Goal: Participate in discussion: Engage in conversation with other users on a specific topic

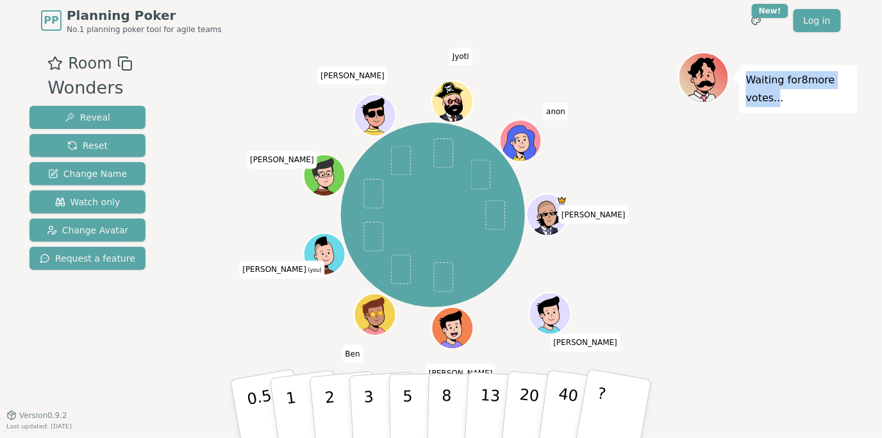
drag, startPoint x: 687, startPoint y: 170, endPoint x: 774, endPoint y: 177, distance: 87.4
click at [774, 177] on div "Waiting for 8 more votes..." at bounding box center [767, 228] width 179 height 353
click at [764, 187] on div "Waiting for 8 more votes..." at bounding box center [767, 228] width 179 height 353
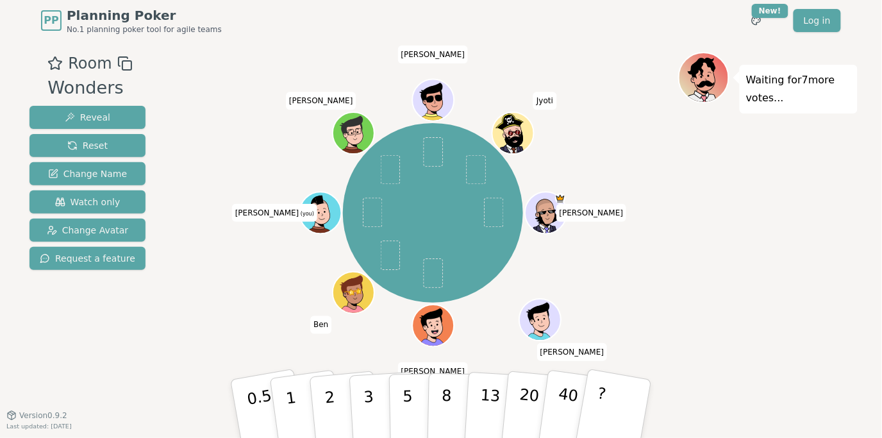
click at [708, 274] on div "Waiting for 7 more votes..." at bounding box center [767, 228] width 179 height 353
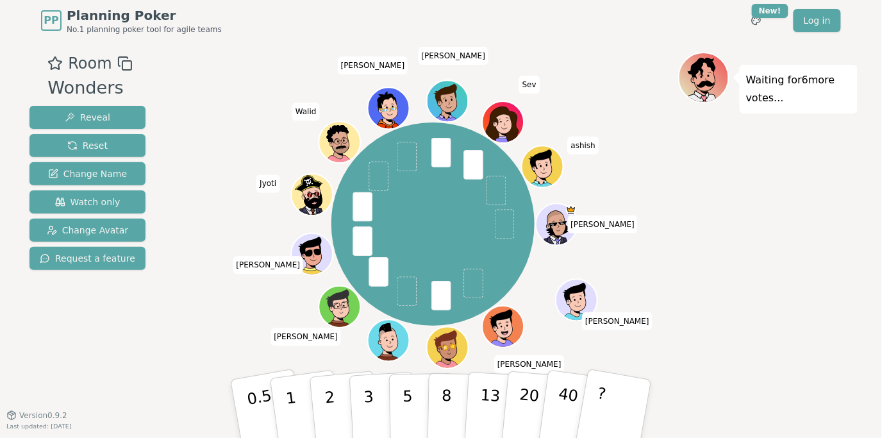
click at [779, 252] on div "Waiting for 6 more votes..." at bounding box center [767, 228] width 179 height 353
click at [394, 395] on button "5" at bounding box center [422, 408] width 66 height 97
click at [410, 406] on p "5" at bounding box center [407, 408] width 11 height 69
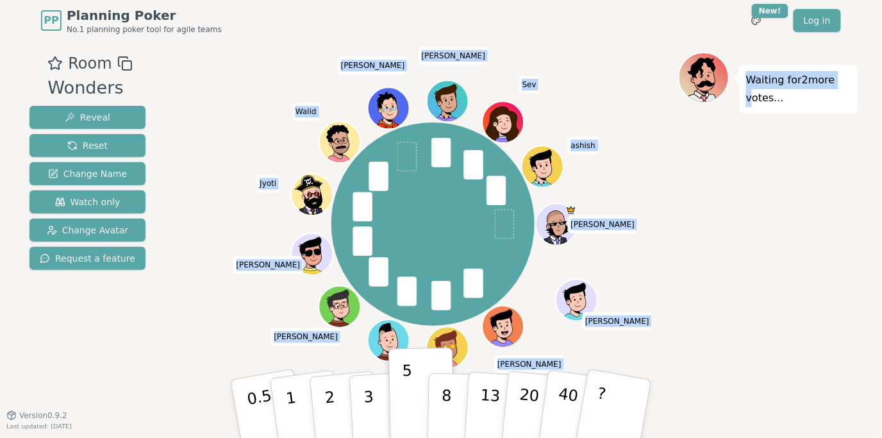
drag, startPoint x: 665, startPoint y: 390, endPoint x: 700, endPoint y: 347, distance: 55.6
click at [700, 347] on div "Room Wonders Reveal Reset Change Name Watch only Change Avatar Request a featur…" at bounding box center [440, 228] width 833 height 353
click at [700, 347] on div "Waiting for 2 more votes..." at bounding box center [767, 228] width 179 height 353
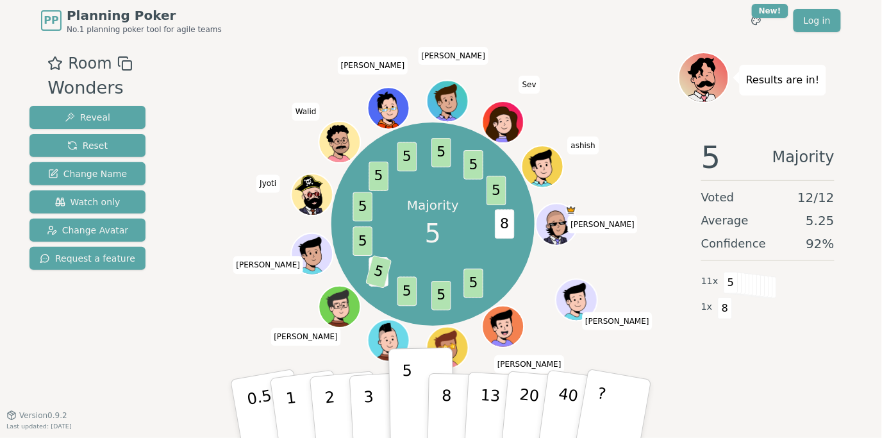
click at [756, 395] on div "Results are in! 5 Majority Voted 12 / 12 Average 5.25 Confidence 92 % 11 x 5 1 …" at bounding box center [767, 228] width 179 height 353
click at [681, 341] on div "5 Majority Voted 12 / 12 Average 5.25 Confidence 92 % 11 x 5 1 x 8" at bounding box center [767, 257] width 179 height 256
click at [672, 321] on div "Majority 5 8 5 5 5 2 5 5 5 5 5 5 5 5 [PERSON_NAME] [PERSON_NAME] [PERSON_NAME] …" at bounding box center [433, 224] width 490 height 299
click at [675, 349] on div "Majority 5 8 5 5 5 2 5 5 5 5 5 5 5 5 [PERSON_NAME] [PERSON_NAME] [PERSON_NAME] …" at bounding box center [433, 224] width 490 height 299
click at [675, 349] on div "Majority 5 8 5 5 5 2 5 5 8 5 5 5 8 5 5 5 [PERSON_NAME] [PERSON_NAME] [PERSON_NA…" at bounding box center [433, 224] width 490 height 299
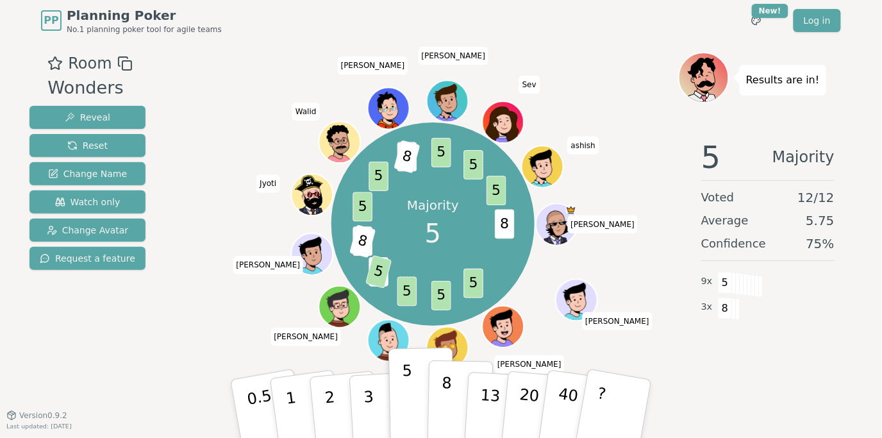
click at [440, 401] on button "8" at bounding box center [460, 408] width 66 height 97
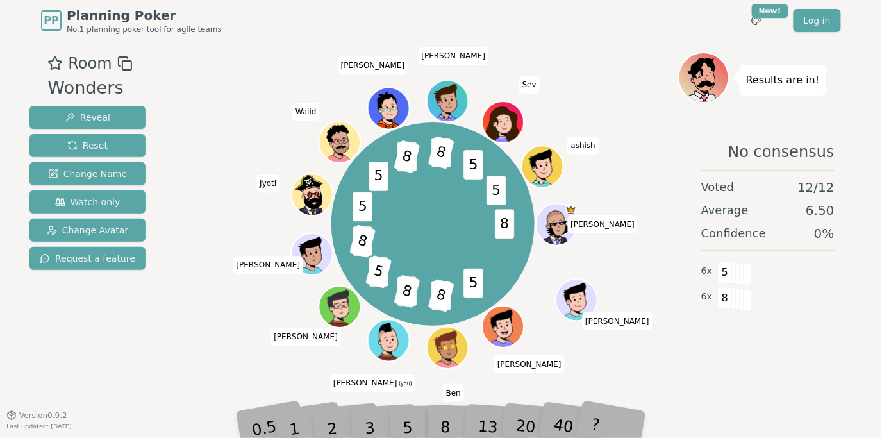
click at [176, 324] on div "Room Wonders Reveal Reset Change Name Watch only Change Avatar Request a featur…" at bounding box center [440, 228] width 833 height 353
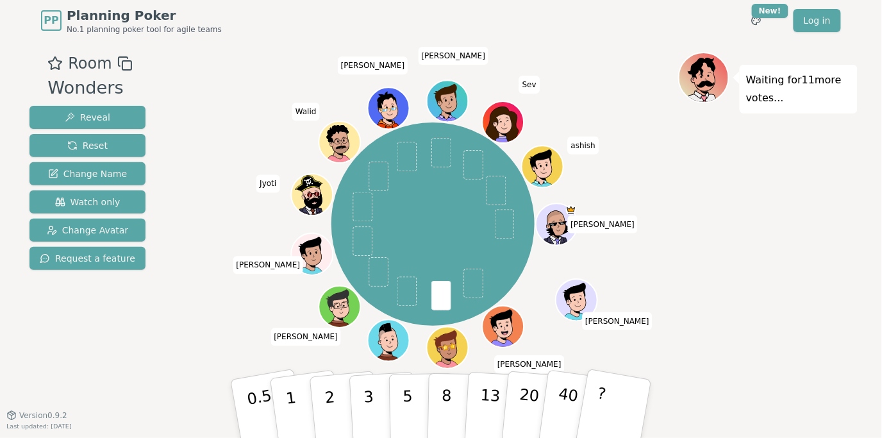
click at [196, 320] on div "[PERSON_NAME] [PERSON_NAME] [PERSON_NAME] [PERSON_NAME] (you) [PERSON_NAME] Jyo…" at bounding box center [433, 224] width 490 height 299
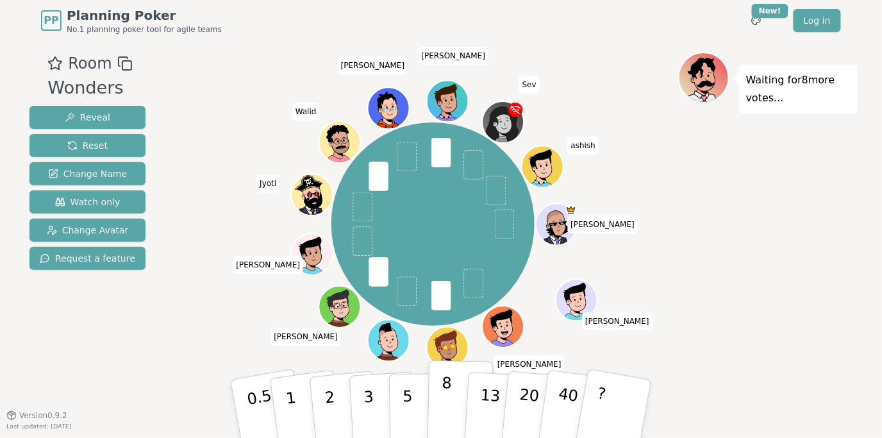
click at [447, 398] on p "8" at bounding box center [446, 408] width 11 height 69
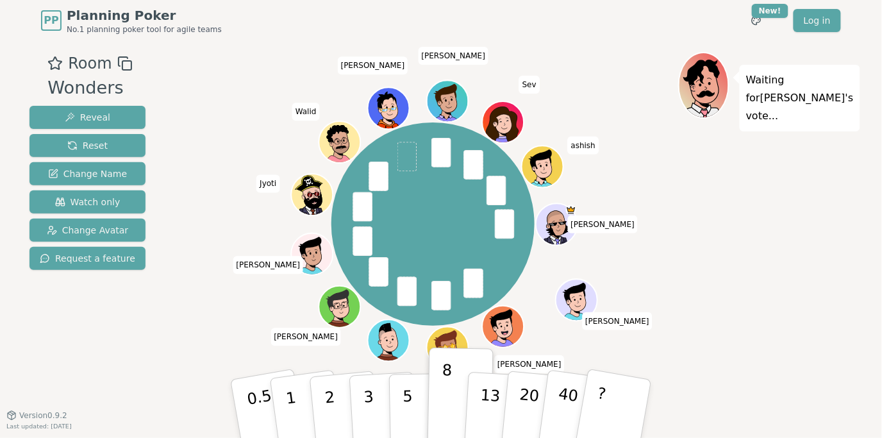
click at [165, 372] on div "Room Wonders Reveal Reset Change Name Watch only Change Avatar Request a featur…" at bounding box center [440, 228] width 833 height 353
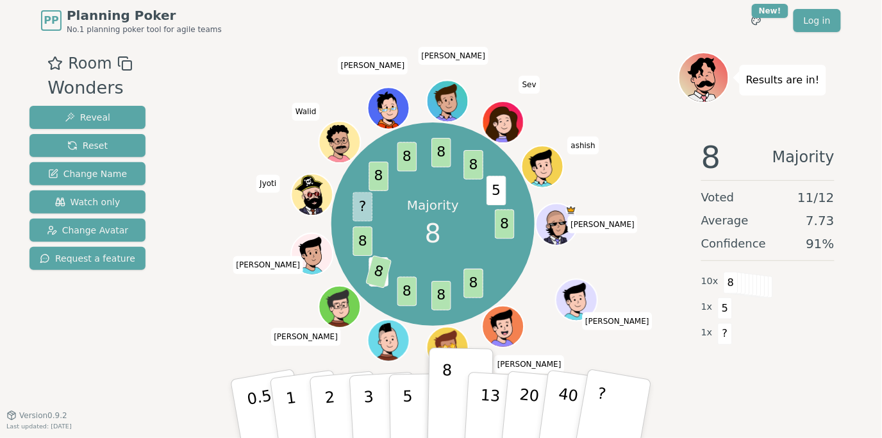
click at [174, 328] on div "Room Wonders Reveal Reset Change Name Watch only Change Avatar Request a featur…" at bounding box center [440, 228] width 833 height 353
click at [172, 293] on div "Room Wonders Reveal Reset Change Name Watch only Change Avatar Request a featur…" at bounding box center [440, 228] width 833 height 353
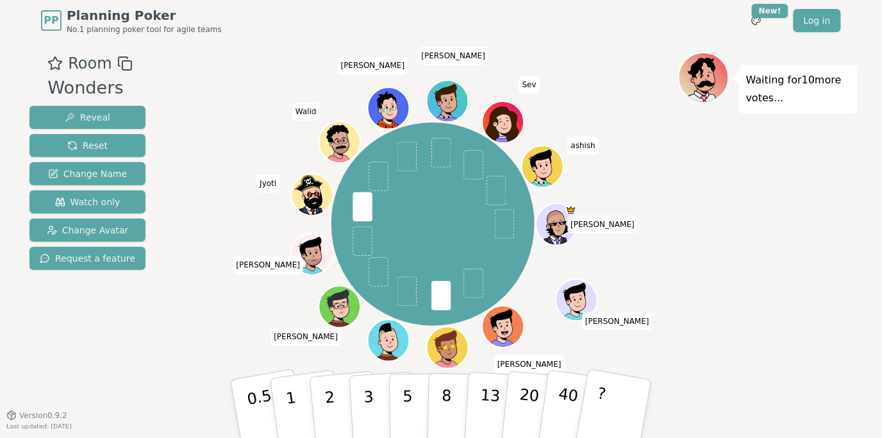
click at [695, 196] on div "Waiting for 10 more votes..." at bounding box center [767, 228] width 179 height 353
click at [726, 213] on div "Waiting for 10 more votes..." at bounding box center [767, 228] width 179 height 353
click at [709, 207] on div "Waiting for 10 more votes..." at bounding box center [767, 228] width 179 height 353
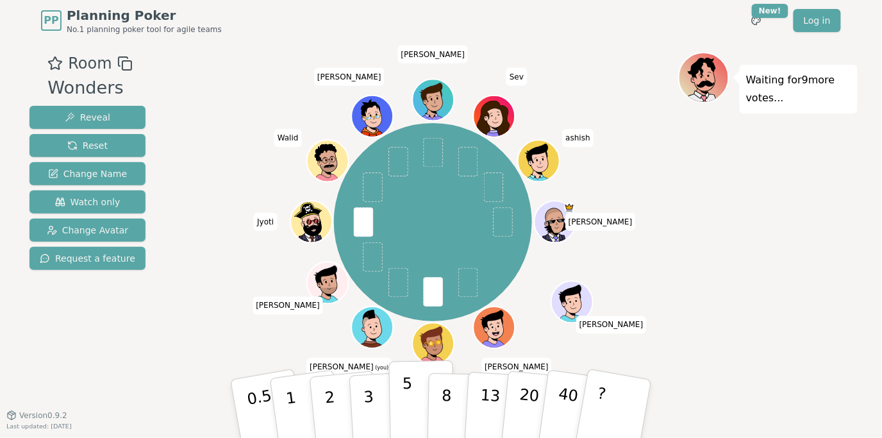
click at [402, 406] on button "5" at bounding box center [422, 408] width 66 height 97
click at [168, 365] on div "Room Wonders Reveal Reset Change Name Watch only Change Avatar Request a featur…" at bounding box center [440, 228] width 833 height 353
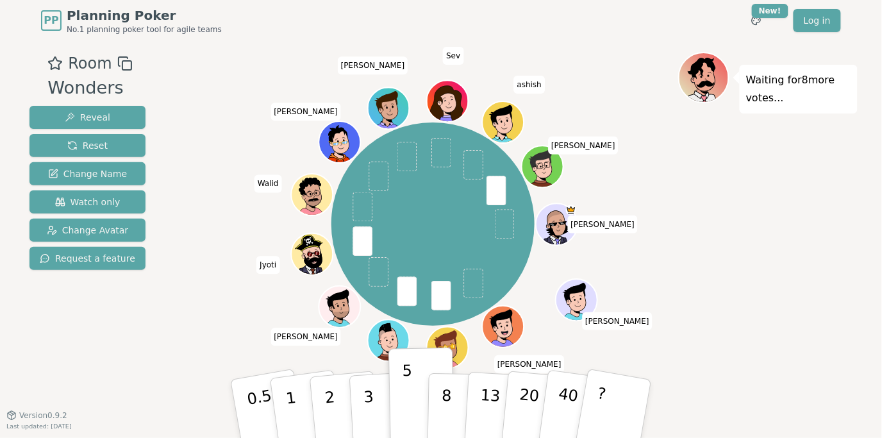
click at [692, 202] on div "Waiting for 8 more votes..." at bounding box center [767, 228] width 179 height 353
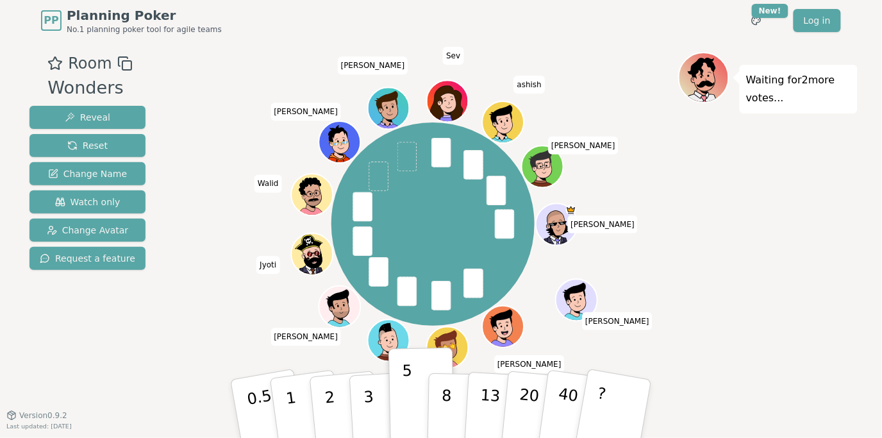
click at [707, 249] on div "Waiting for 2 more votes..." at bounding box center [767, 228] width 179 height 353
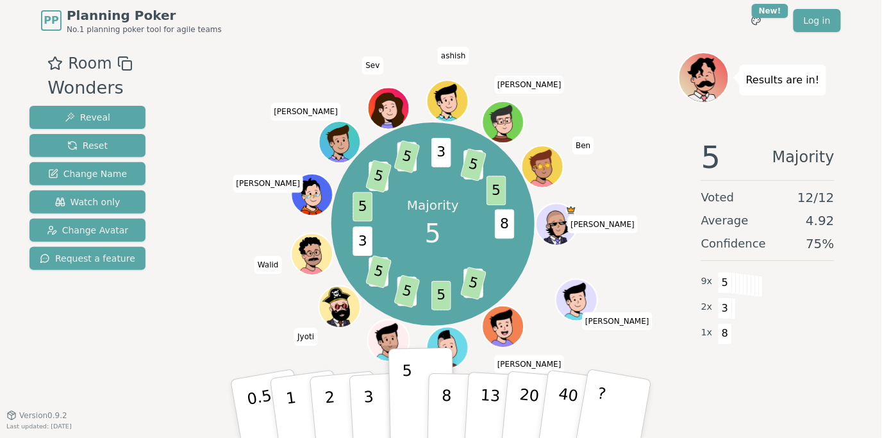
click at [137, 347] on div "Room Wonders Reveal Reset Change Name Watch only Change Avatar Request a feature" at bounding box center [87, 228] width 126 height 353
click at [160, 323] on div "Room Wonders Reveal Reset Change Name Watch only Change Avatar Request a featur…" at bounding box center [440, 228] width 833 height 353
click at [206, 165] on div "Majority 5 8 3 5 5 3 5 3 5 3 5 3 5 3 5 3 3 5 5 [PERSON_NAME] [PERSON_NAME] [PER…" at bounding box center [433, 224] width 490 height 299
click at [186, 170] on div "Room Wonders Reveal Reset Change Name Watch only Change Avatar Request a featur…" at bounding box center [440, 228] width 833 height 353
click at [758, 380] on div "5 Majority Voted 12 / 12 Average 4.92 Confidence 75 % 9 x 5 2 x 3 1 x 8" at bounding box center [767, 257] width 179 height 256
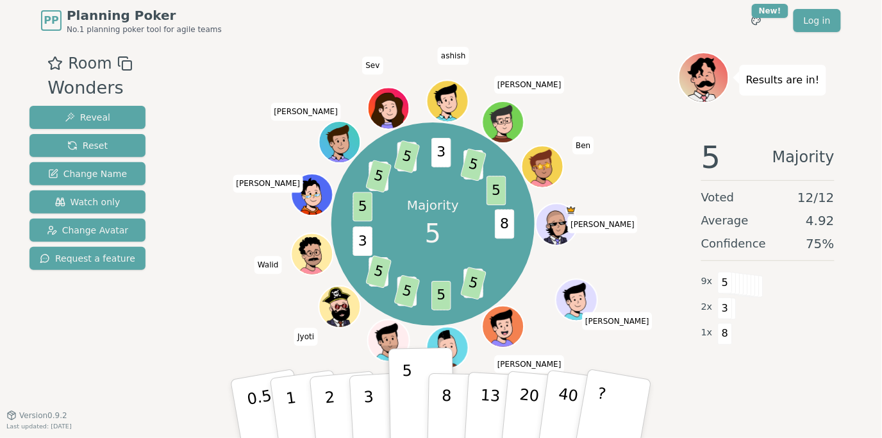
click at [758, 380] on div "5 Majority Voted 12 / 12 Average 4.92 Confidence 75 % 9 x 5 2 x 3 1 x 8" at bounding box center [767, 257] width 179 height 256
click at [609, 51] on div "Room Wonders Reveal Reset Change Name Watch only Change Avatar Request a featur…" at bounding box center [440, 228] width 833 height 374
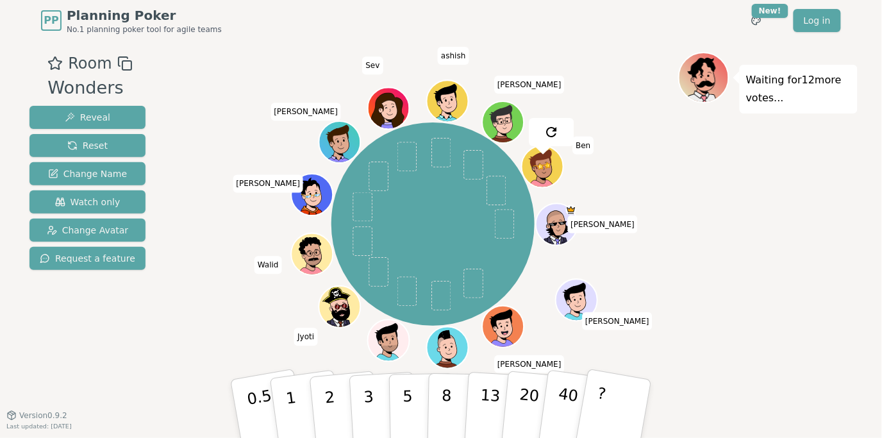
click at [209, 157] on div "[PERSON_NAME] [PERSON_NAME] [PERSON_NAME] (you) [PERSON_NAME] [PERSON_NAME] [PE…" at bounding box center [433, 224] width 490 height 299
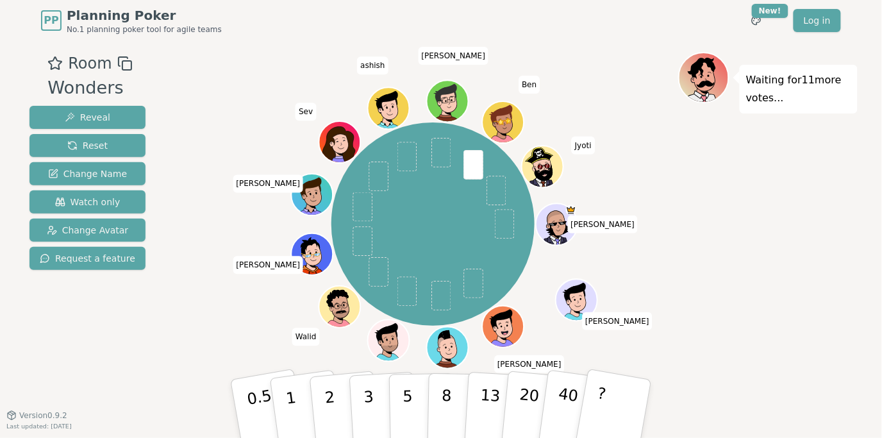
click at [702, 186] on div "Waiting for 11 more votes..." at bounding box center [767, 228] width 179 height 353
drag, startPoint x: 838, startPoint y: 290, endPoint x: 822, endPoint y: 293, distance: 15.7
click at [822, 293] on div "Waiting for 11 more votes..." at bounding box center [767, 228] width 179 height 353
click at [833, 285] on div "Waiting for 11 more votes..." at bounding box center [767, 228] width 179 height 353
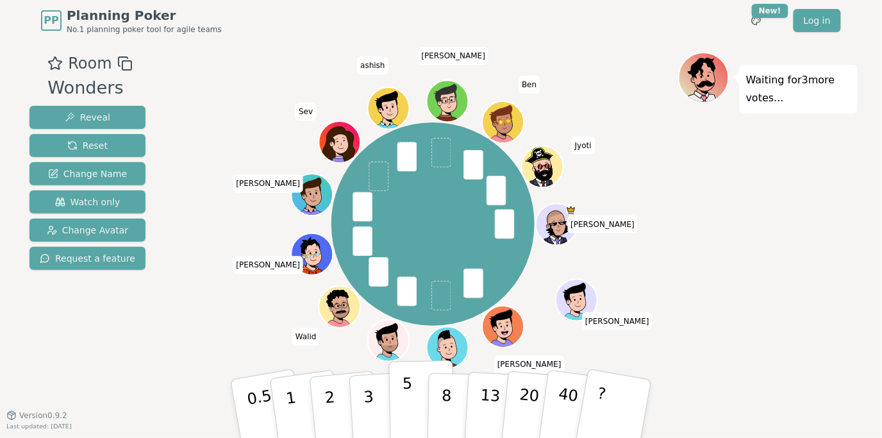
click at [406, 395] on p "5" at bounding box center [407, 408] width 11 height 69
